Goal: Check status: Check status

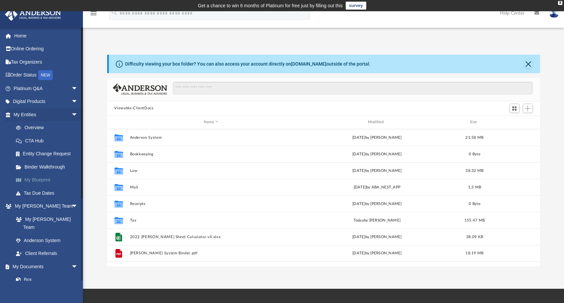
scroll to position [66, 0]
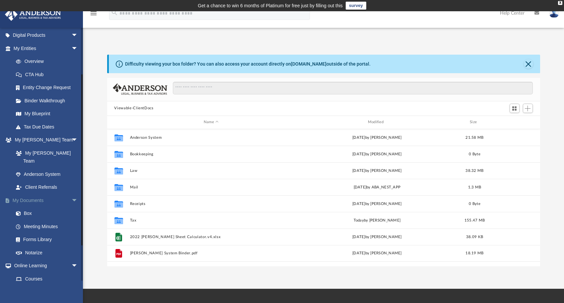
click at [30, 194] on link "My Documents arrow_drop_down" at bounding box center [46, 200] width 83 height 13
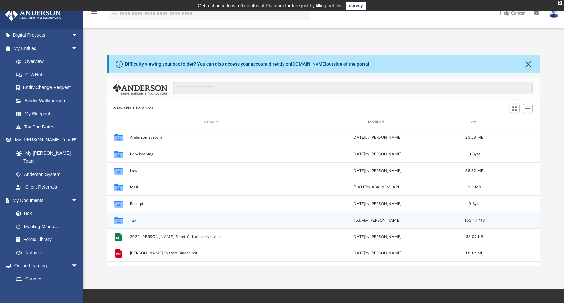
click at [133, 220] on button "Tax" at bounding box center [211, 220] width 163 height 4
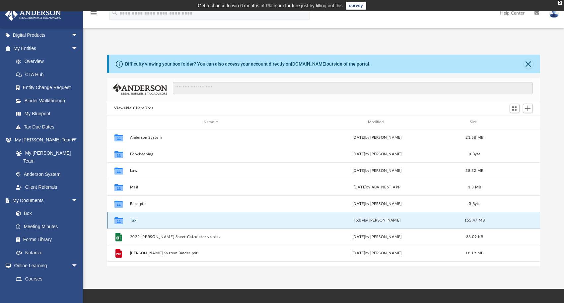
click at [133, 220] on button "Tax" at bounding box center [211, 220] width 163 height 4
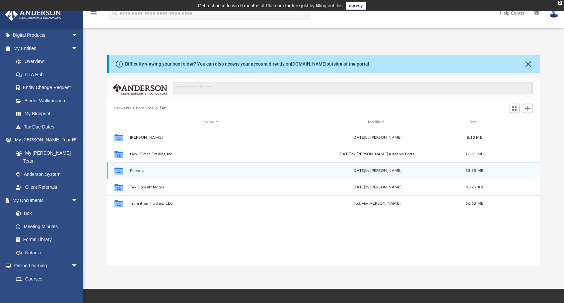
click at [140, 170] on button "Personal" at bounding box center [211, 170] width 163 height 4
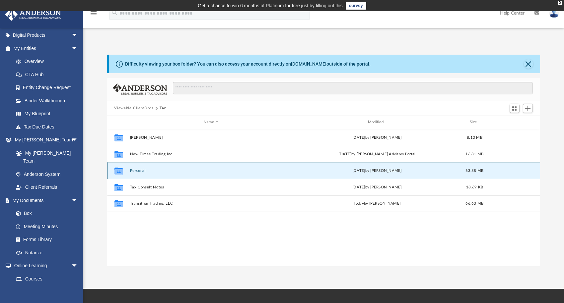
click at [140, 170] on button "Personal" at bounding box center [211, 170] width 163 height 4
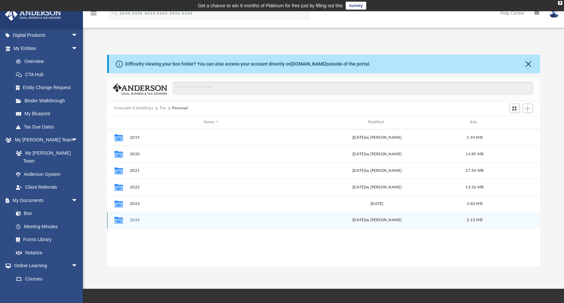
click at [139, 220] on button "2024" at bounding box center [211, 220] width 163 height 4
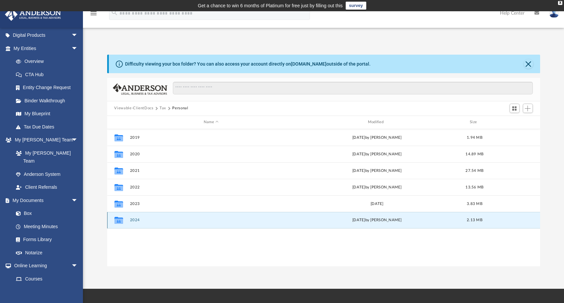
click at [139, 220] on button "2024" at bounding box center [211, 220] width 163 height 4
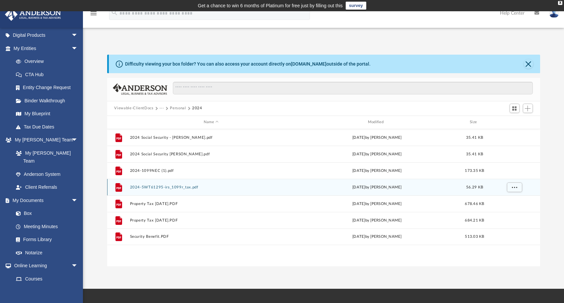
click at [183, 187] on button "2024-5WT61295-irs_1099r_tax.pdf" at bounding box center [211, 187] width 163 height 4
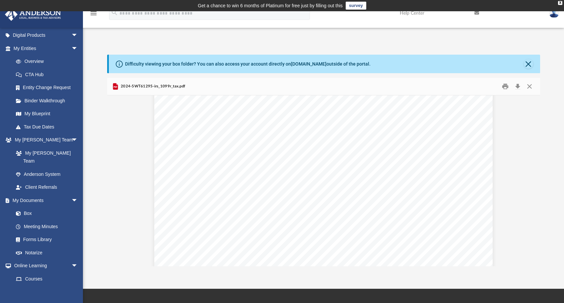
scroll to position [0, 0]
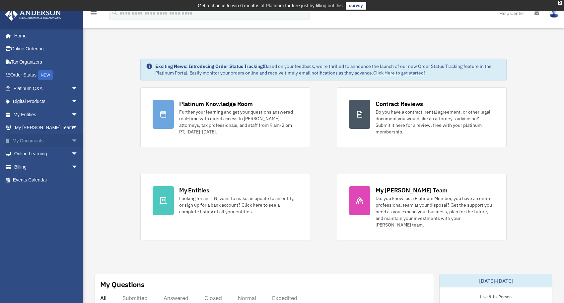
click at [38, 138] on link "My Documents arrow_drop_down" at bounding box center [46, 140] width 83 height 13
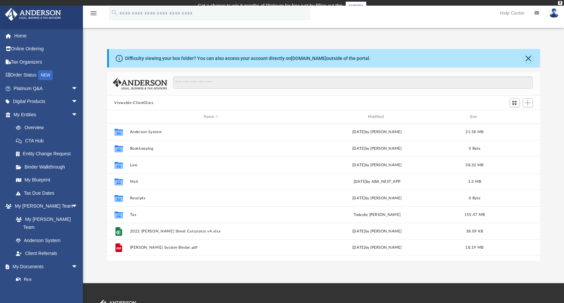
scroll to position [146, 428]
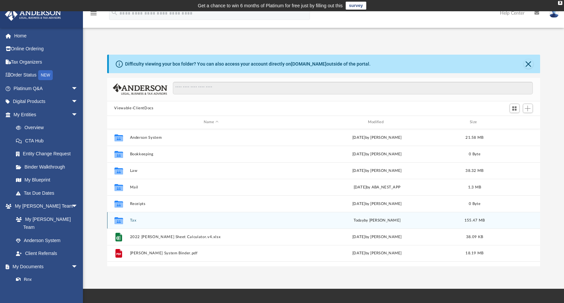
click at [133, 223] on div "Collaborated Folder Tax today by Steve Hebert 155.47 MB" at bounding box center [323, 220] width 433 height 17
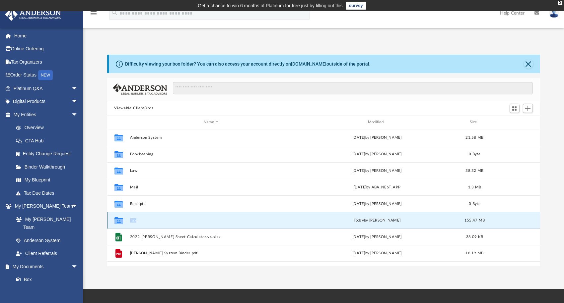
click at [133, 223] on div "Collaborated Folder Tax today by Steve Hebert 155.47 MB" at bounding box center [323, 220] width 433 height 17
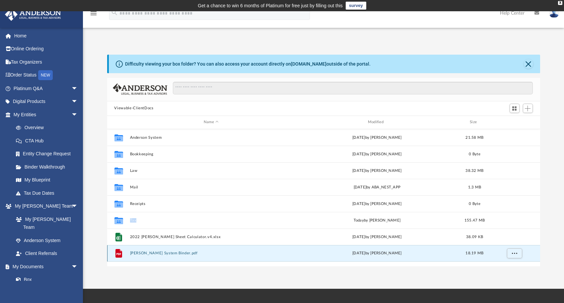
drag, startPoint x: 215, startPoint y: 255, endPoint x: 186, endPoint y: 257, distance: 29.2
click at [215, 255] on div "File Anderson System Binder.pdf Thu Sep 30 2021 by Liz Garcia 18.19 MB" at bounding box center [323, 253] width 433 height 17
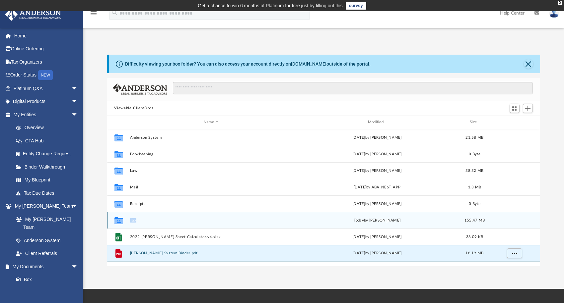
click at [132, 218] on div "Collaborated Folder Tax today by Steve Hebert 155.47 MB" at bounding box center [323, 220] width 433 height 17
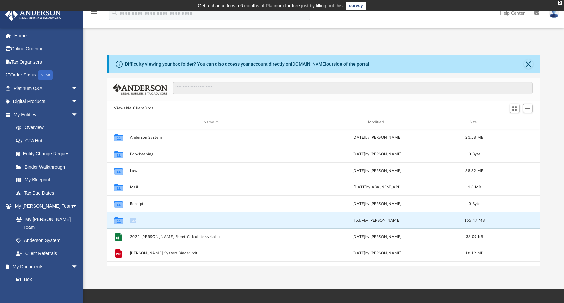
click at [132, 218] on div "Collaborated Folder Tax today by Steve Hebert 155.47 MB" at bounding box center [323, 220] width 433 height 17
drag, startPoint x: 208, startPoint y: 278, endPoint x: 200, endPoint y: 276, distance: 8.2
click at [209, 276] on div "App shebert@mail.usa.com Sign Out shebert@mail.usa.com Home Online Ordering Tax…" at bounding box center [282, 150] width 564 height 278
click at [131, 215] on div "Collaborated Folder Tax today by Steve Hebert 155.47 MB" at bounding box center [323, 220] width 433 height 17
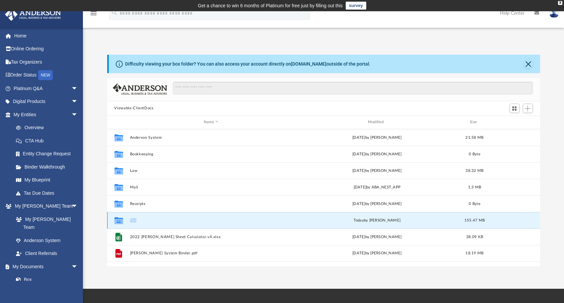
click at [133, 220] on button "Tax" at bounding box center [211, 220] width 163 height 4
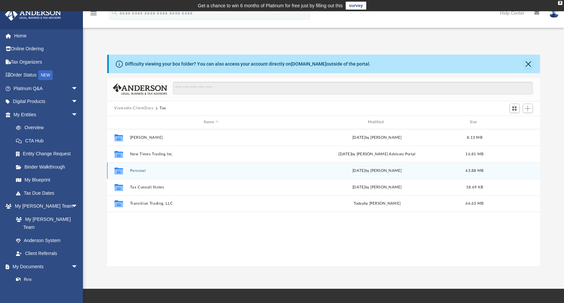
click at [140, 170] on button "Personal" at bounding box center [211, 170] width 163 height 4
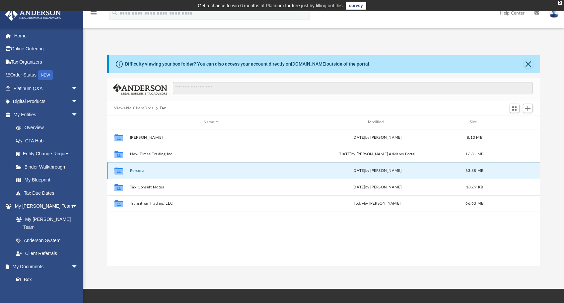
click at [140, 170] on button "Personal" at bounding box center [211, 170] width 163 height 4
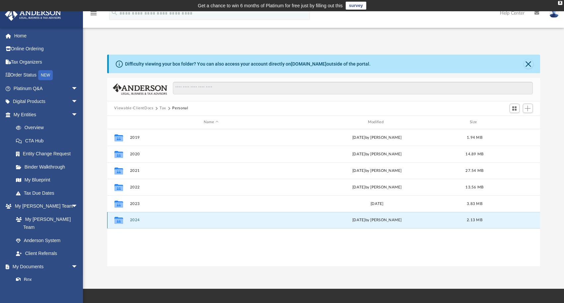
click at [134, 220] on button "2024" at bounding box center [211, 220] width 163 height 4
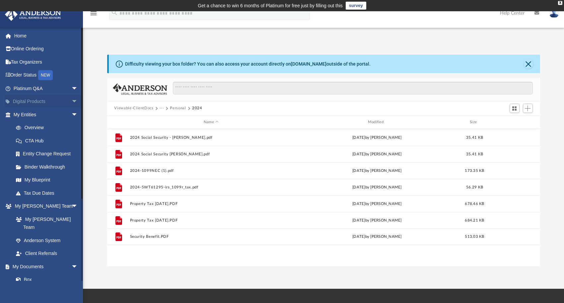
click at [71, 101] on span "arrow_drop_down" at bounding box center [77, 102] width 13 height 14
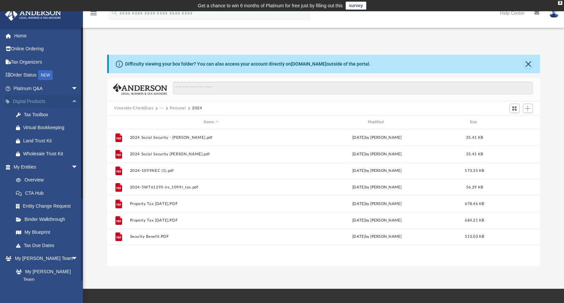
click at [71, 101] on span "arrow_drop_up" at bounding box center [77, 102] width 13 height 14
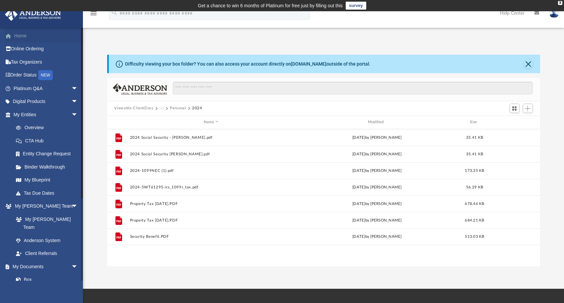
click at [25, 36] on link "Home" at bounding box center [46, 35] width 83 height 13
click at [9, 34] on span at bounding box center [11, 36] width 5 height 5
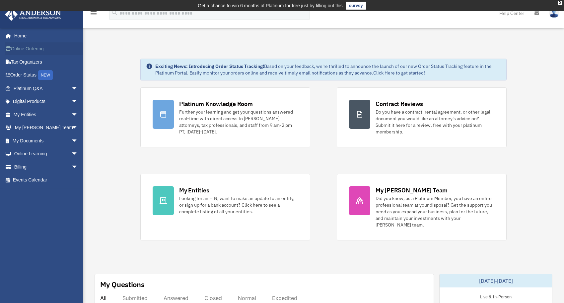
click at [34, 47] on link "Online Ordering" at bounding box center [46, 48] width 83 height 13
click at [32, 101] on link "Digital Products arrow_drop_down" at bounding box center [46, 101] width 83 height 13
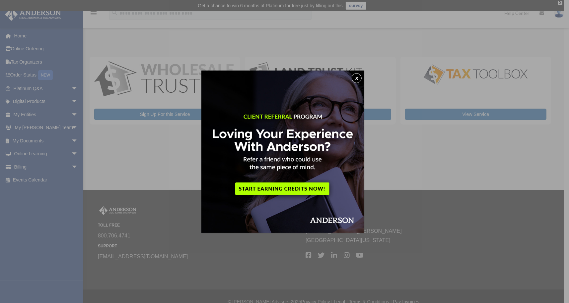
click at [359, 80] on button "x" at bounding box center [357, 78] width 10 height 10
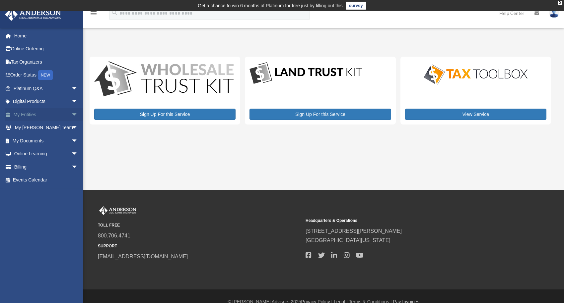
click at [71, 113] on span "arrow_drop_down" at bounding box center [77, 115] width 13 height 14
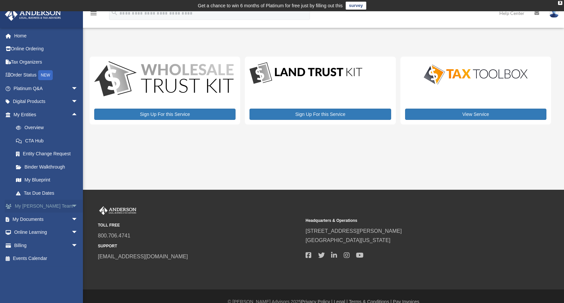
click at [71, 205] on span "arrow_drop_down" at bounding box center [77, 207] width 13 height 14
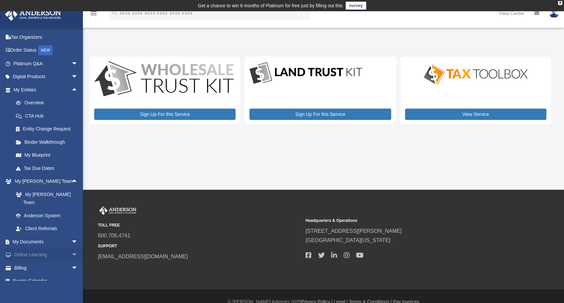
scroll to position [11, 0]
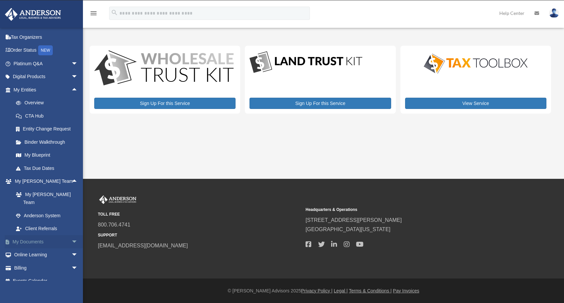
click at [71, 235] on span "arrow_drop_down" at bounding box center [77, 242] width 13 height 14
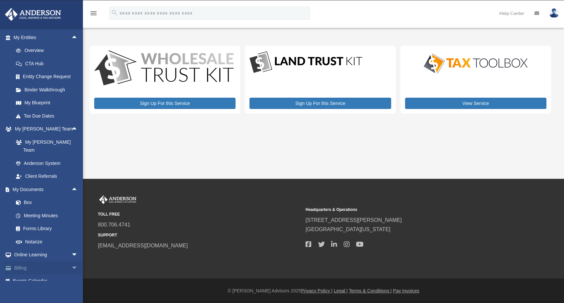
click at [14, 262] on link "Billing arrow_drop_down" at bounding box center [46, 268] width 83 height 13
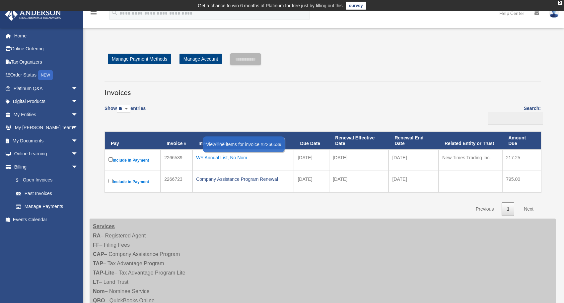
click at [231, 155] on div "WY Annual List, No Nom" at bounding box center [243, 157] width 94 height 9
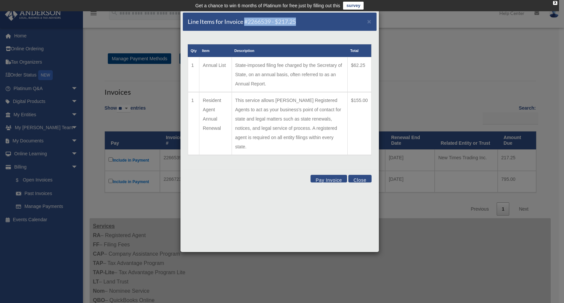
drag, startPoint x: 301, startPoint y: 21, endPoint x: 244, endPoint y: 23, distance: 56.7
click at [244, 23] on div "Line Items for Invoice #2266539 - $217.25 ×" at bounding box center [280, 22] width 194 height 19
copy h5 "#2266539 - $217.25"
click at [370, 21] on span "×" at bounding box center [369, 22] width 4 height 8
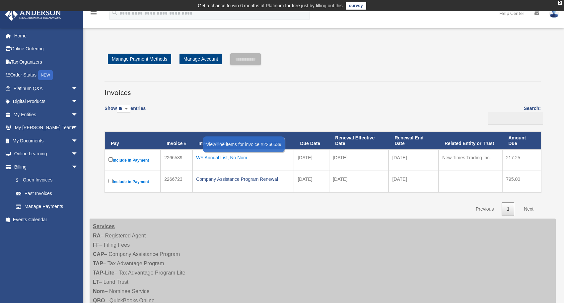
drag, startPoint x: 254, startPoint y: 158, endPoint x: 197, endPoint y: 161, distance: 56.8
click at [197, 161] on div "WY Annual List, No Nom" at bounding box center [243, 157] width 94 height 9
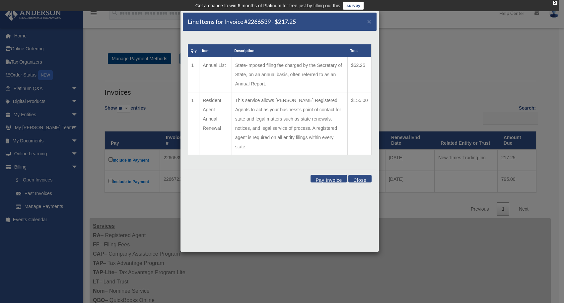
copy div "WY Annual List, No Nom"
click at [368, 19] on span "×" at bounding box center [369, 22] width 4 height 8
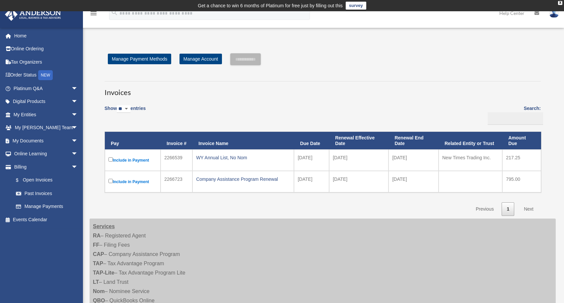
drag, startPoint x: 186, startPoint y: 180, endPoint x: 160, endPoint y: 180, distance: 26.2
click at [160, 180] on tr "Include in Payment 2266723 Company Assistance Program Renewal [DATE] [DATE] [DA…" at bounding box center [323, 182] width 436 height 22
copy tr "2266723"
click at [240, 178] on div "Company Assistance Program Renewal" at bounding box center [243, 179] width 94 height 9
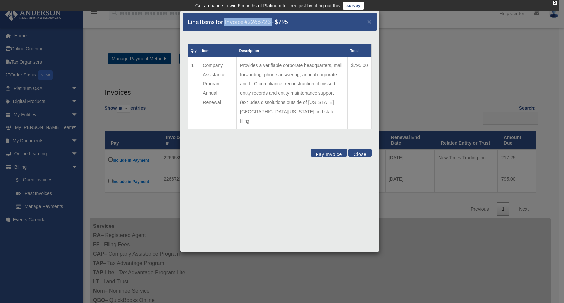
drag, startPoint x: 273, startPoint y: 22, endPoint x: 225, endPoint y: 22, distance: 48.4
click at [225, 22] on h5 "Line Items for Invoice #2266723 - $795" at bounding box center [238, 22] width 100 height 8
copy h5 "Invoice #2266723"
click at [367, 20] on span "×" at bounding box center [369, 22] width 4 height 8
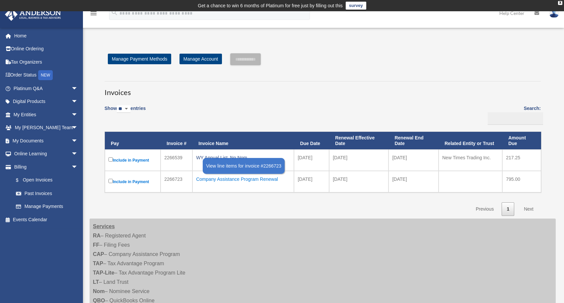
drag, startPoint x: 284, startPoint y: 180, endPoint x: 196, endPoint y: 179, distance: 87.9
click at [196, 179] on div "Company Assistance Program Renewal" at bounding box center [243, 179] width 94 height 9
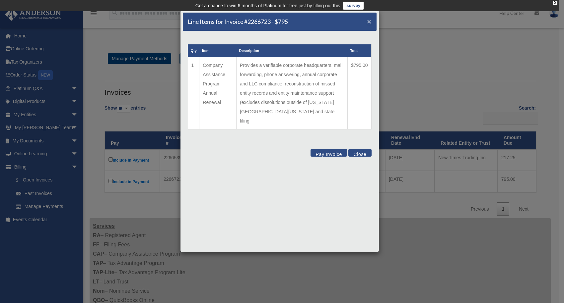
click at [367, 21] on span "×" at bounding box center [369, 22] width 4 height 8
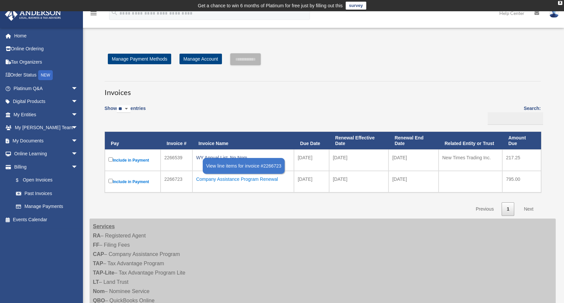
copy div "Company Assistance Program Renewal"
